Goal: Task Accomplishment & Management: Manage account settings

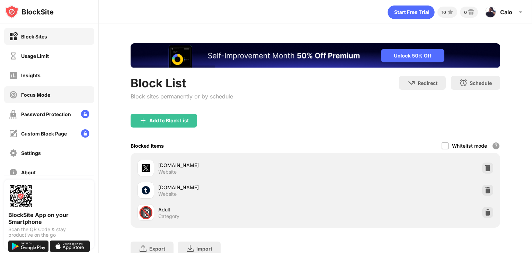
scroll to position [51, 0]
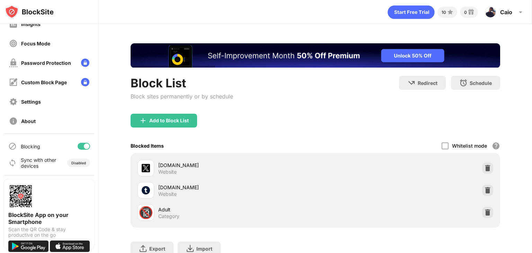
click at [84, 144] on div at bounding box center [87, 146] width 6 height 6
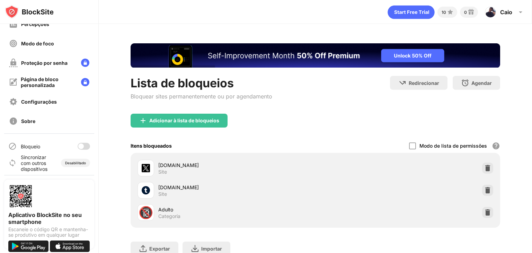
click at [36, 161] on font "Sincronizar com outros dispositivos" at bounding box center [34, 163] width 27 height 18
click at [19, 199] on img at bounding box center [20, 195] width 25 height 25
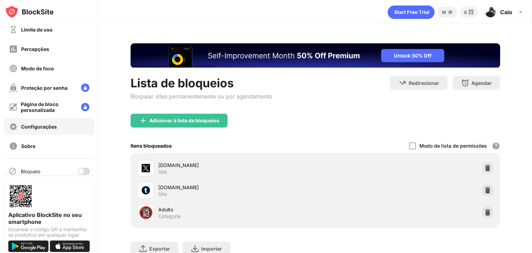
scroll to position [22, 0]
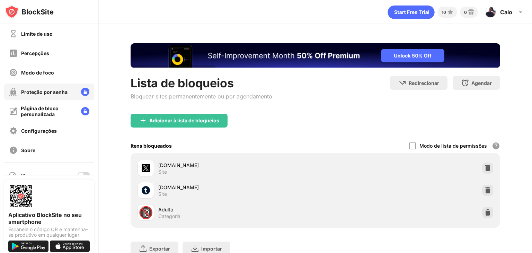
click at [63, 93] on font "Proteção por senha" at bounding box center [44, 92] width 46 height 6
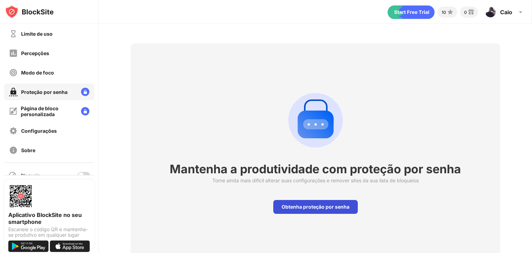
click at [324, 207] on font "Obtenha proteção por senha" at bounding box center [315, 206] width 68 height 6
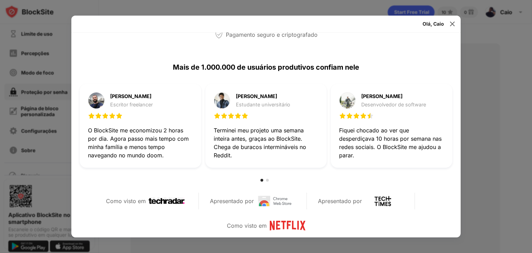
scroll to position [187, 0]
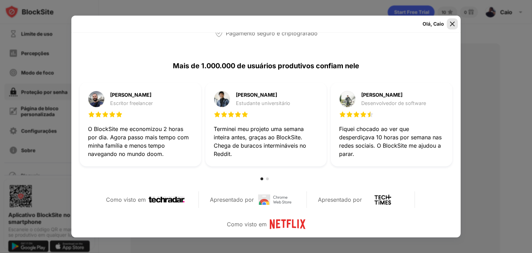
click at [448, 18] on div at bounding box center [451, 23] width 11 height 11
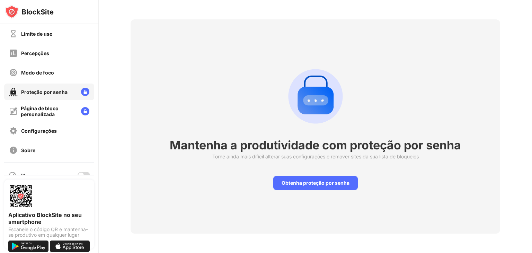
scroll to position [0, 0]
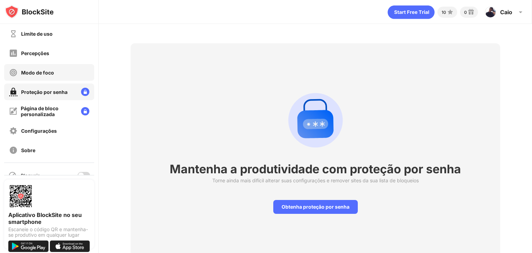
click at [62, 72] on div "Modo de foco" at bounding box center [49, 72] width 90 height 17
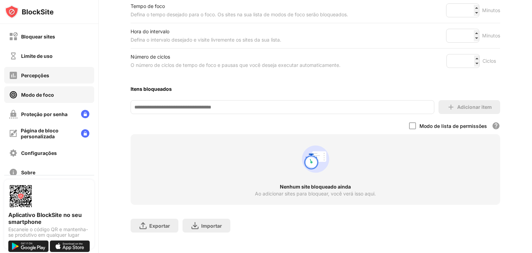
click at [58, 72] on div "Percepções" at bounding box center [49, 75] width 90 height 17
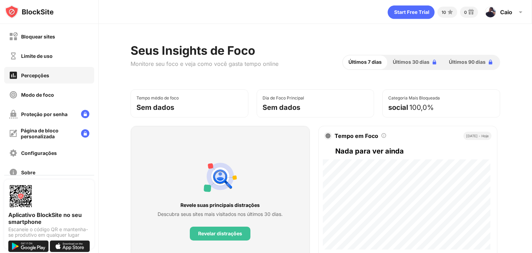
click at [422, 107] on font "100,0%" at bounding box center [421, 107] width 25 height 8
click at [415, 62] on font "Últimos 30 dias" at bounding box center [410, 62] width 37 height 6
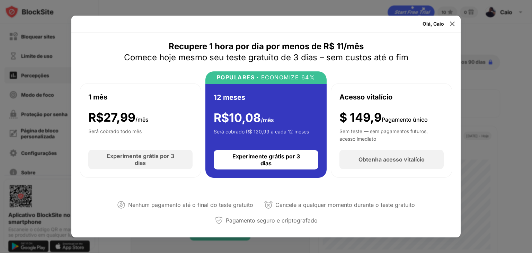
click at [461, 25] on div at bounding box center [266, 126] width 532 height 253
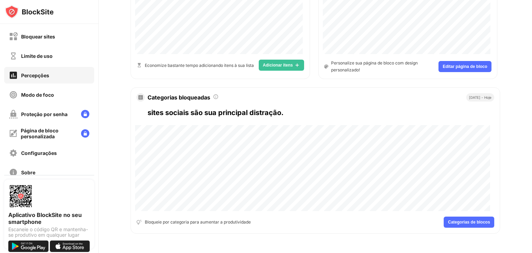
scroll to position [354, 0]
click at [61, 59] on div "Limite de uso" at bounding box center [49, 55] width 90 height 17
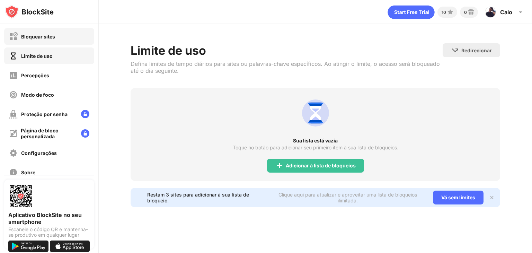
click at [54, 36] on font "Bloquear sites" at bounding box center [38, 37] width 34 height 6
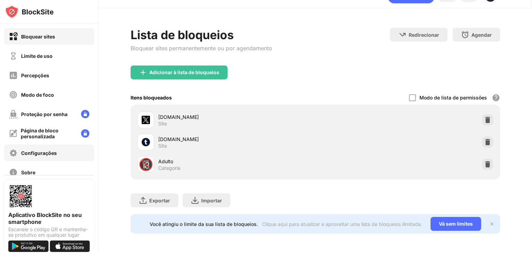
scroll to position [51, 0]
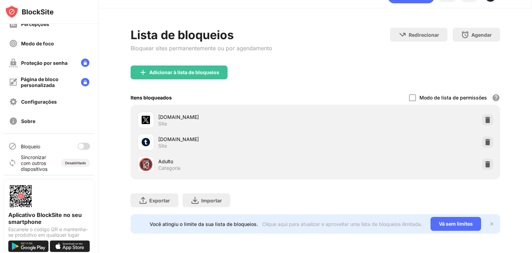
click at [79, 146] on div at bounding box center [84, 146] width 12 height 7
click at [39, 159] on font "Sincronizar com outros dispositivos" at bounding box center [34, 163] width 27 height 18
click at [67, 162] on font "Desabilitado" at bounding box center [75, 163] width 21 height 4
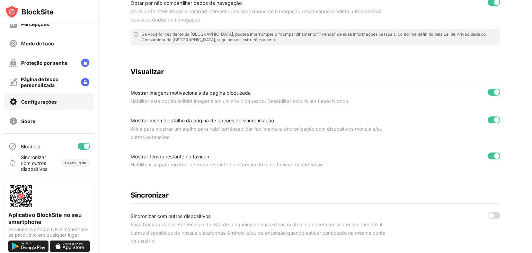
scroll to position [316, 0]
